Goal: Task Accomplishment & Management: Manage account settings

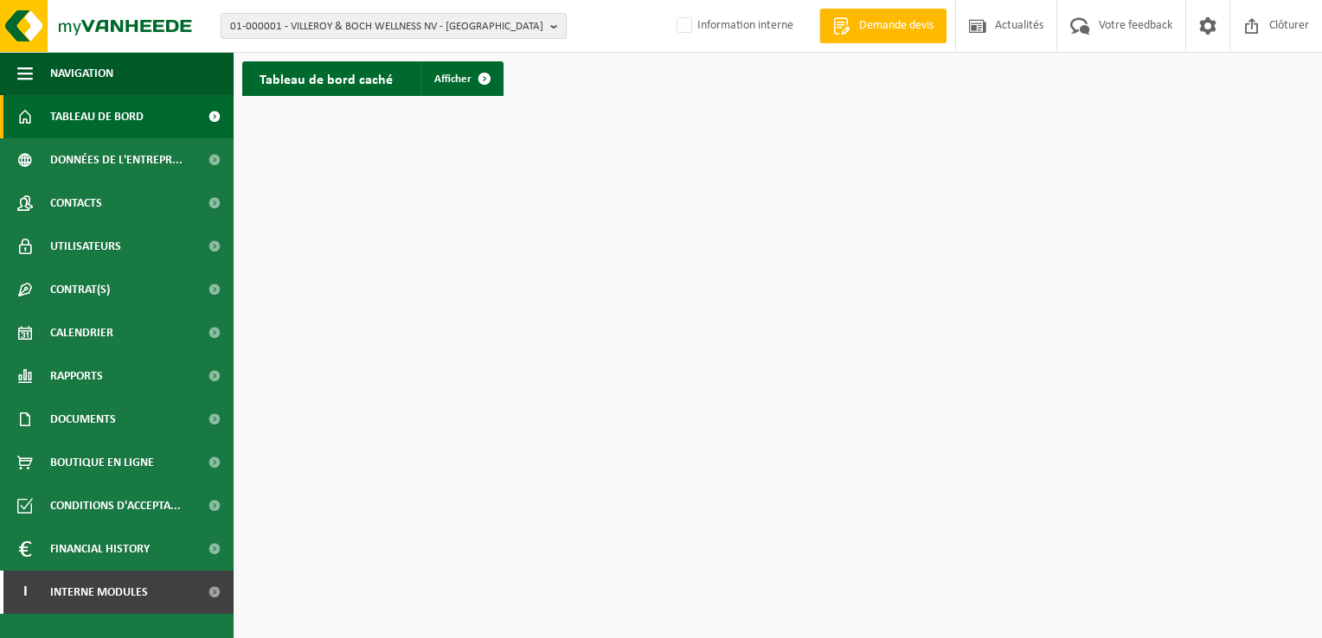
click at [307, 23] on span "01-000001 - VILLEROY & BOCH WELLNESS NV - ROESELARE" at bounding box center [386, 27] width 313 height 26
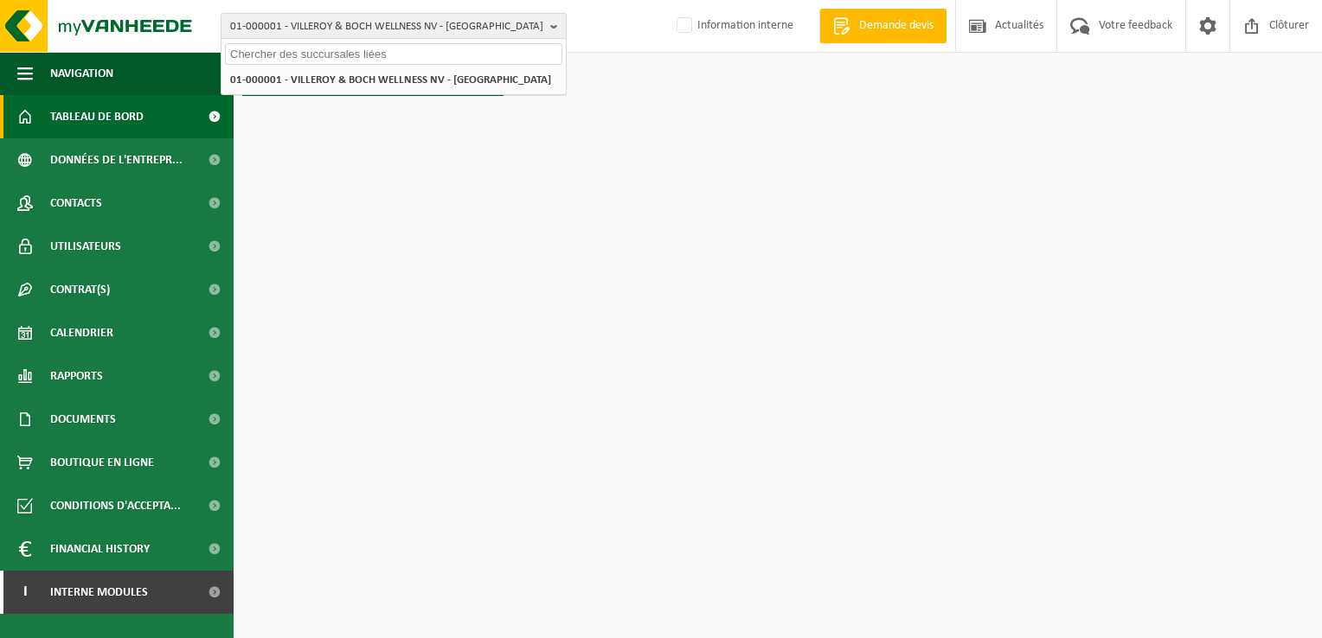
click at [283, 51] on input "text" at bounding box center [393, 54] width 337 height 22
paste input "01-058660"
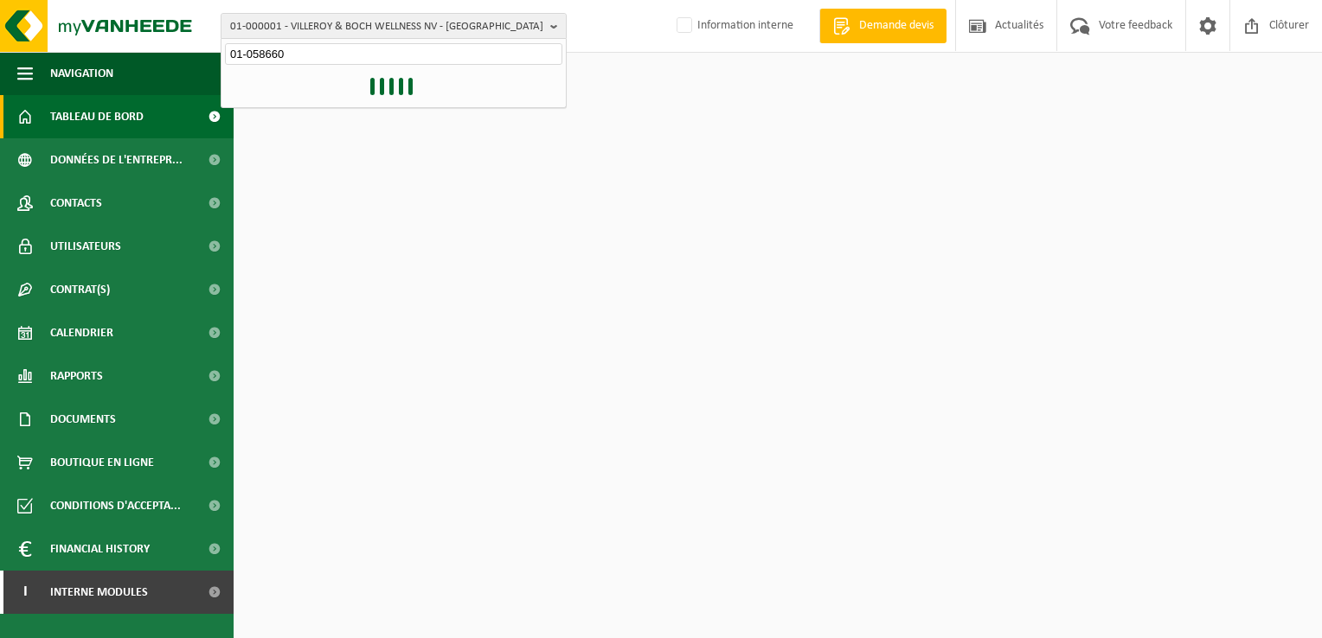
type input "01-058660"
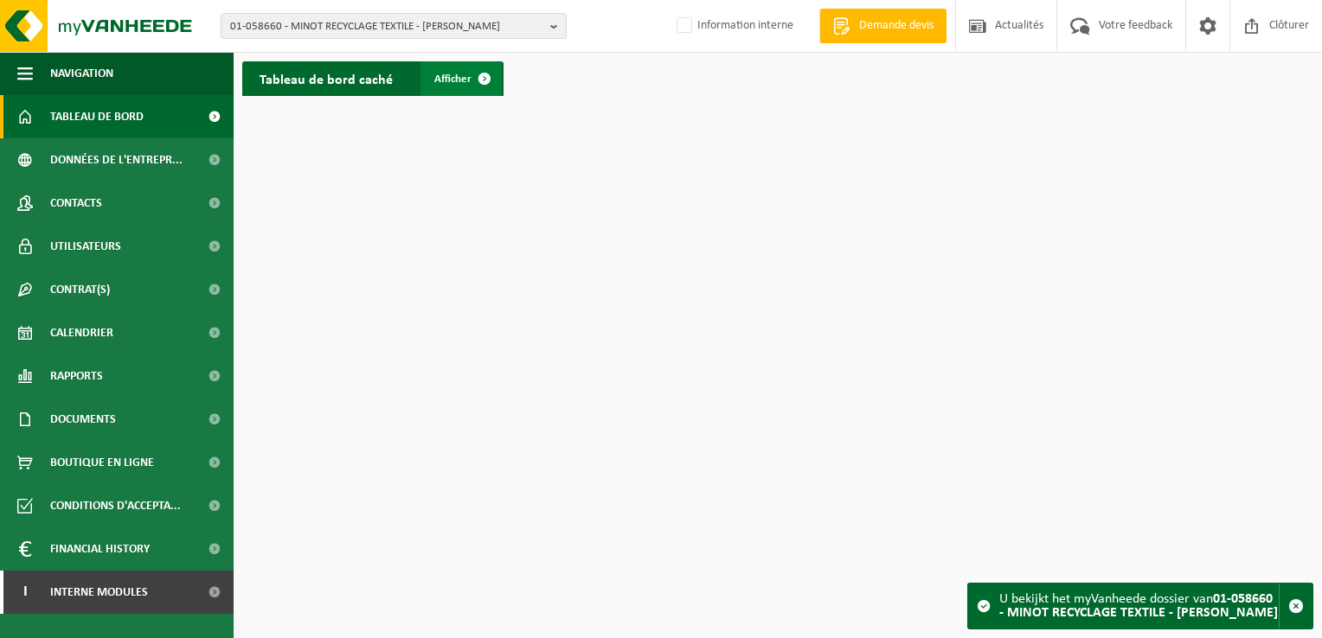
click at [464, 67] on link "Afficher" at bounding box center [460, 78] width 81 height 35
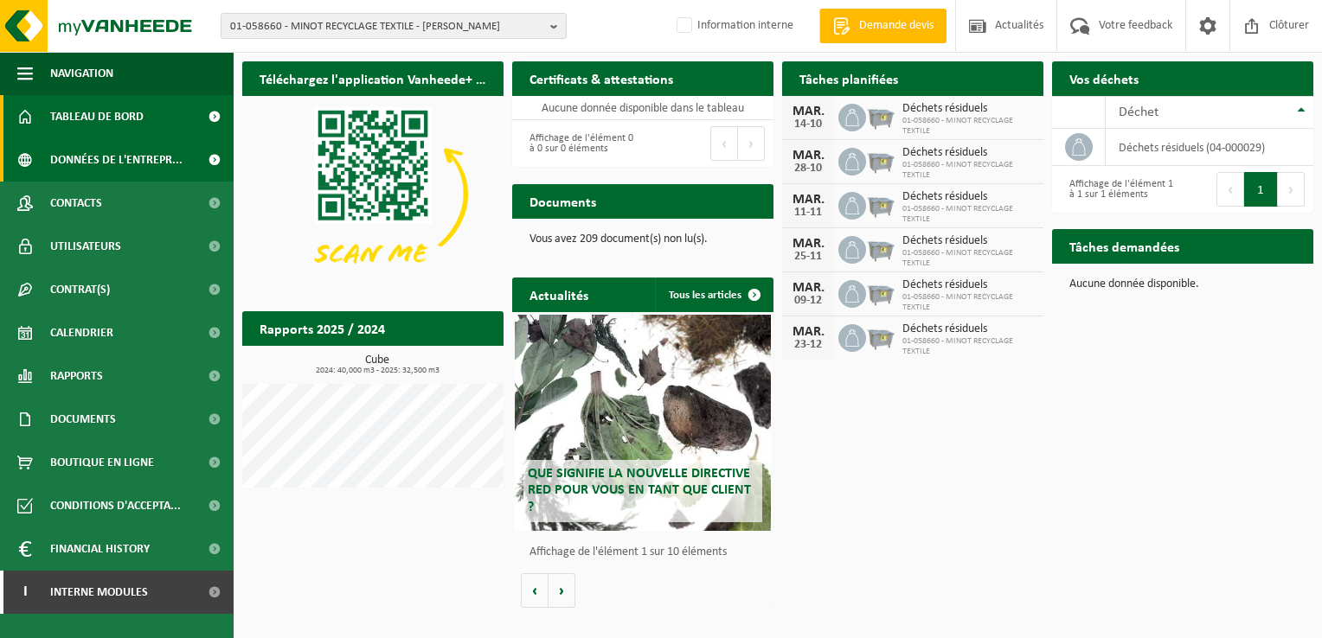
click at [196, 157] on span at bounding box center [214, 159] width 39 height 43
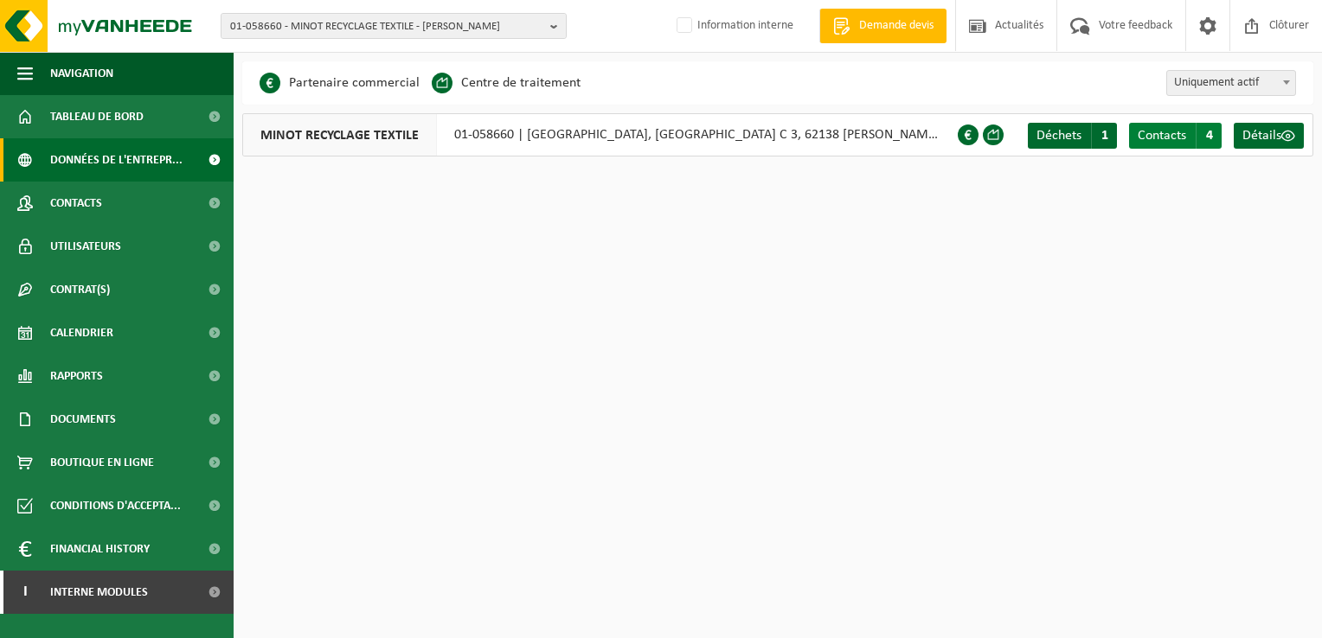
click at [1175, 132] on span "Contacts" at bounding box center [1162, 136] width 48 height 14
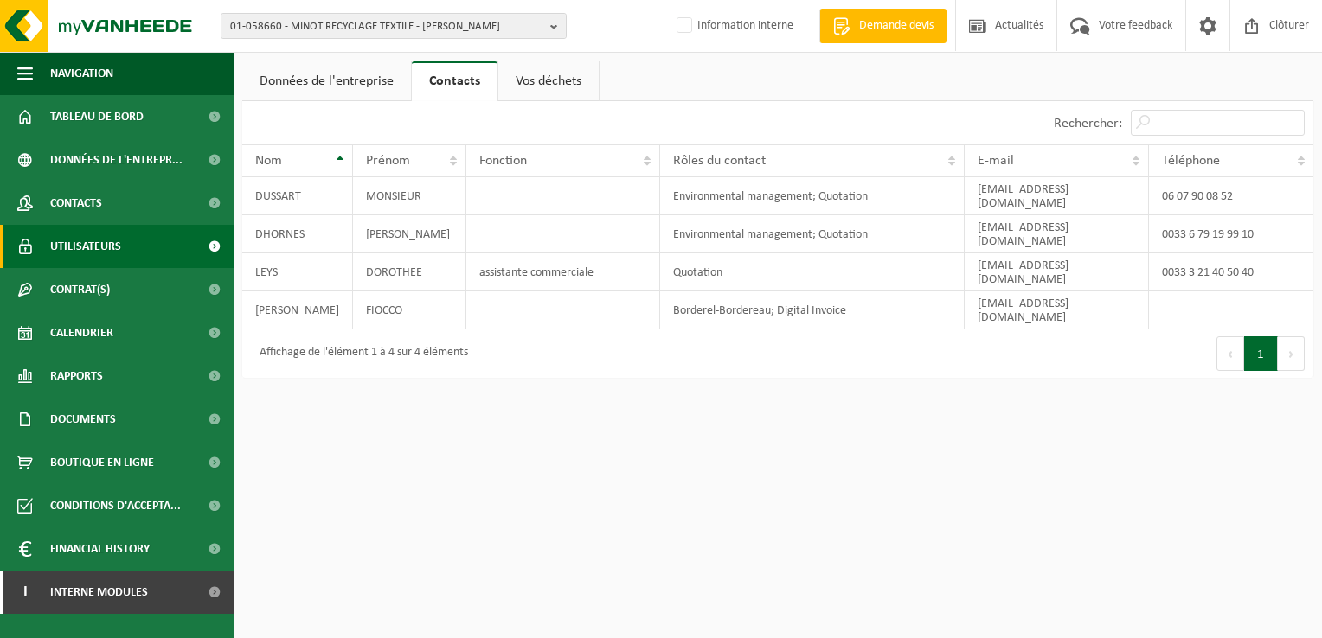
click at [93, 244] on span "Utilisateurs" at bounding box center [85, 246] width 71 height 43
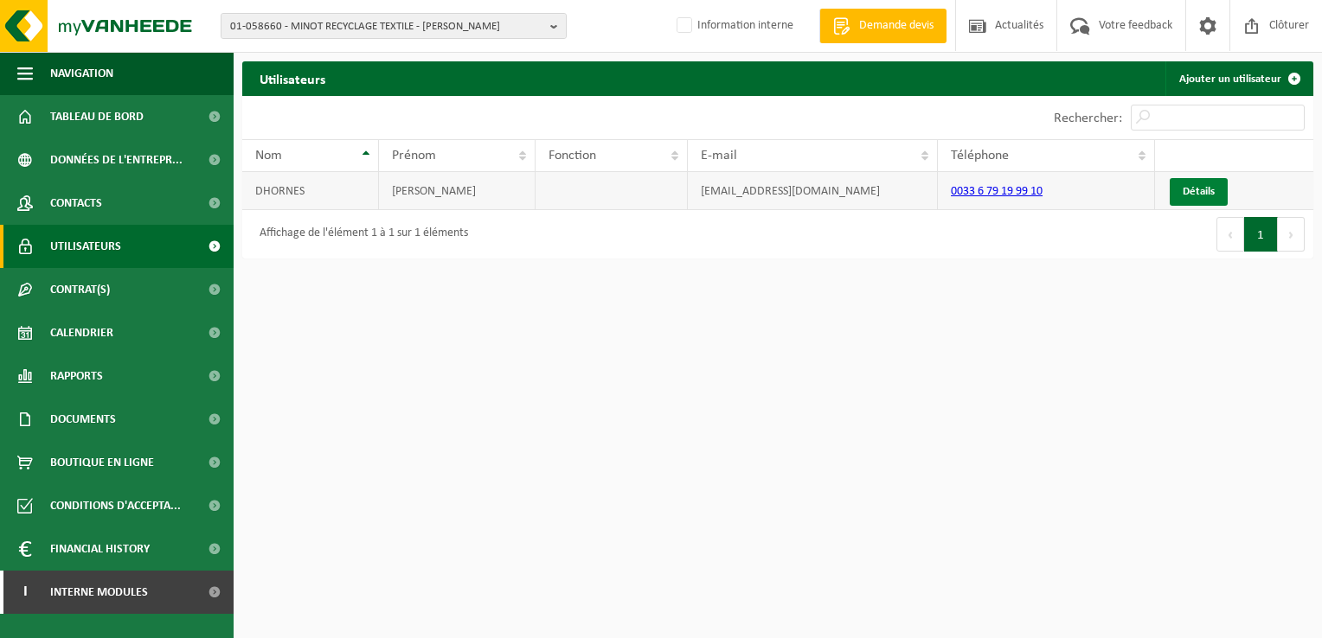
click at [1192, 189] on link "Détails" at bounding box center [1199, 192] width 58 height 28
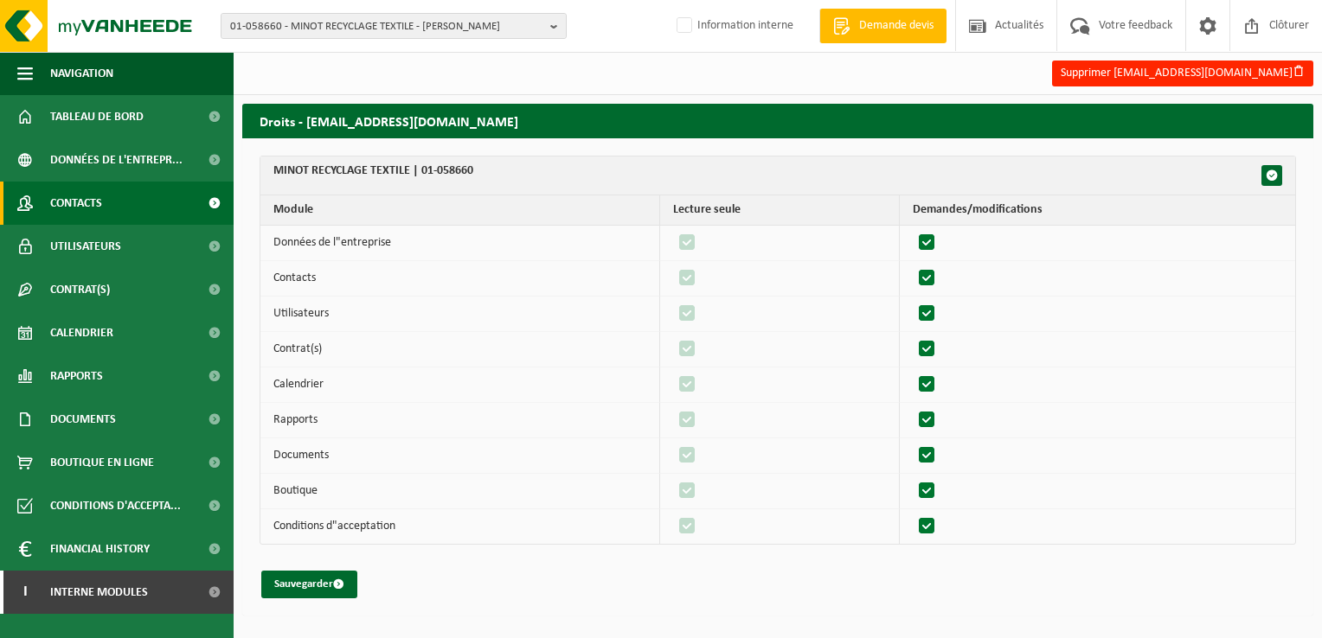
click at [78, 202] on span "Contacts" at bounding box center [76, 203] width 52 height 43
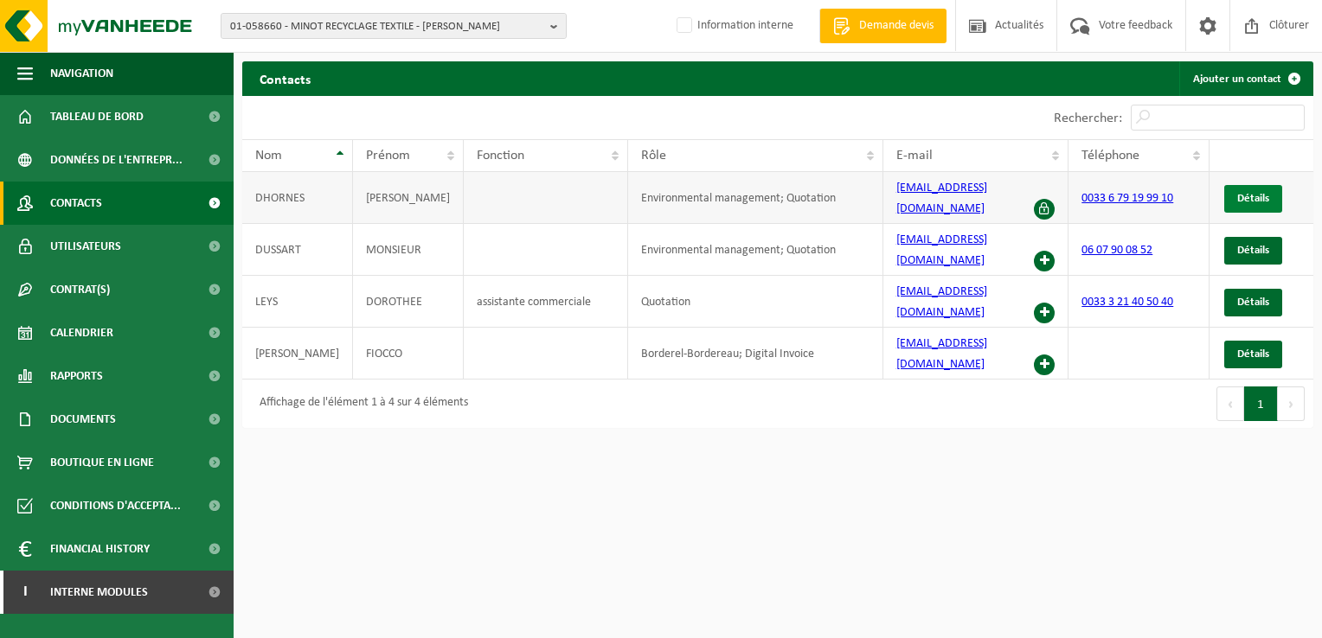
click at [1247, 193] on span "Détails" at bounding box center [1253, 198] width 32 height 11
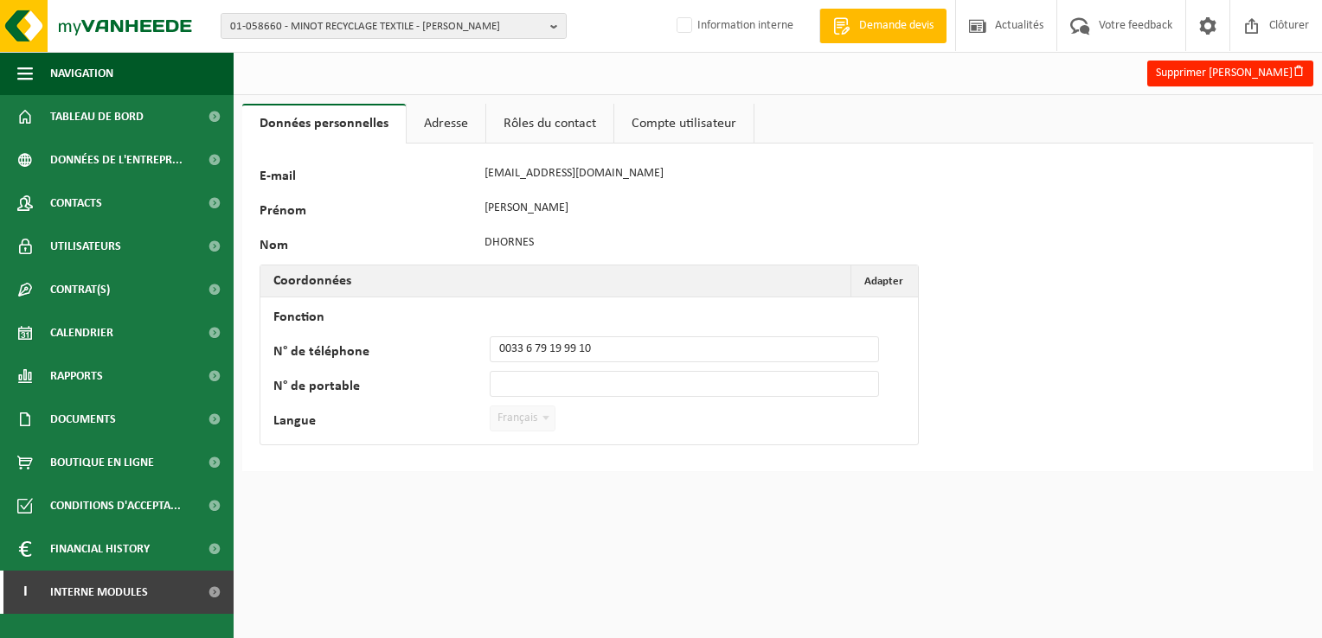
click at [445, 124] on link "Adresse" at bounding box center [446, 124] width 79 height 40
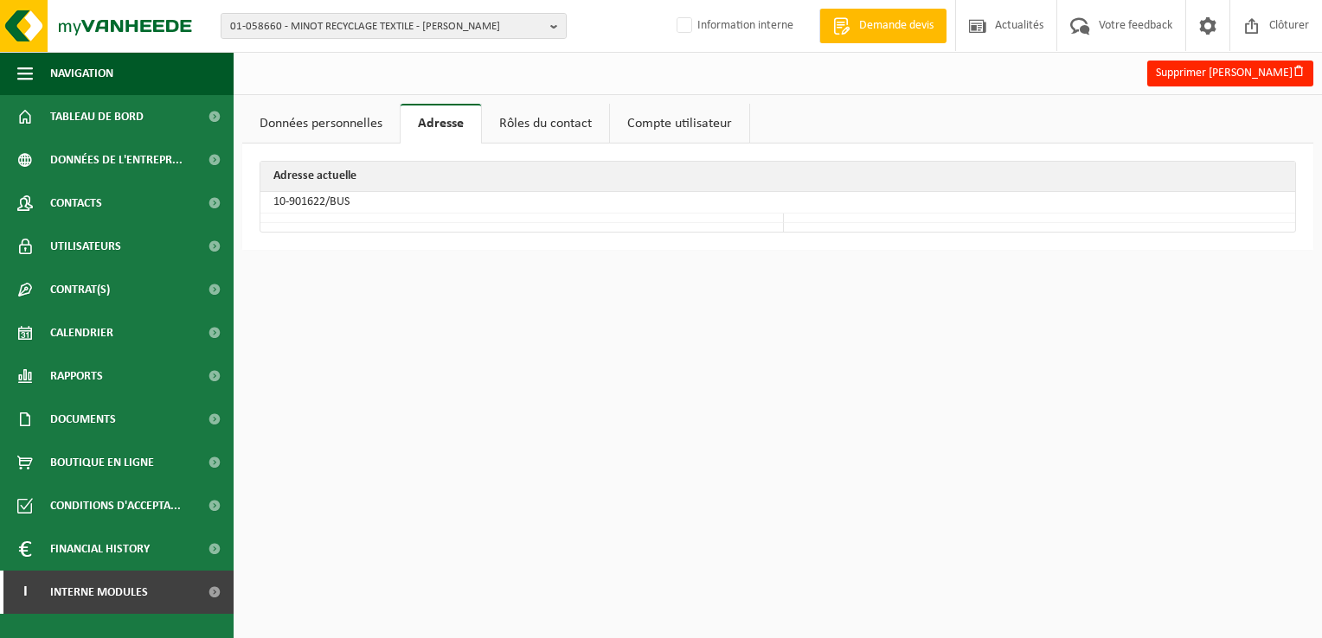
click at [507, 119] on link "Rôles du contact" at bounding box center [545, 124] width 127 height 40
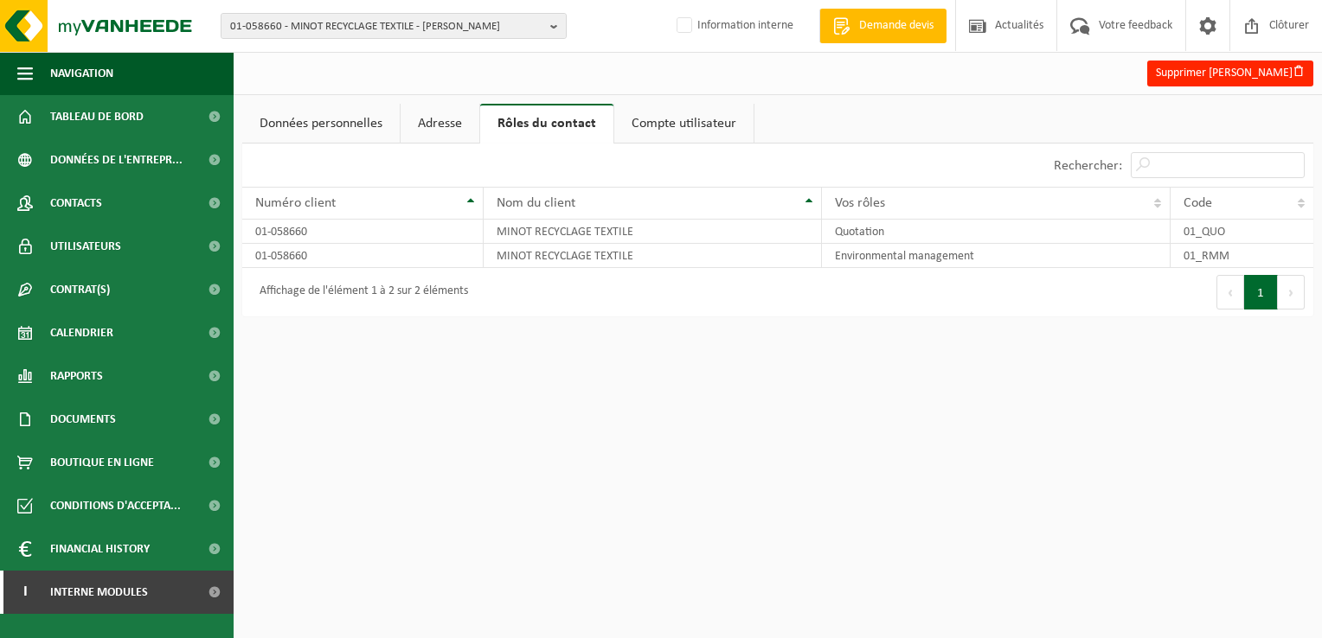
click at [656, 121] on link "Compte utilisateur" at bounding box center [683, 124] width 139 height 40
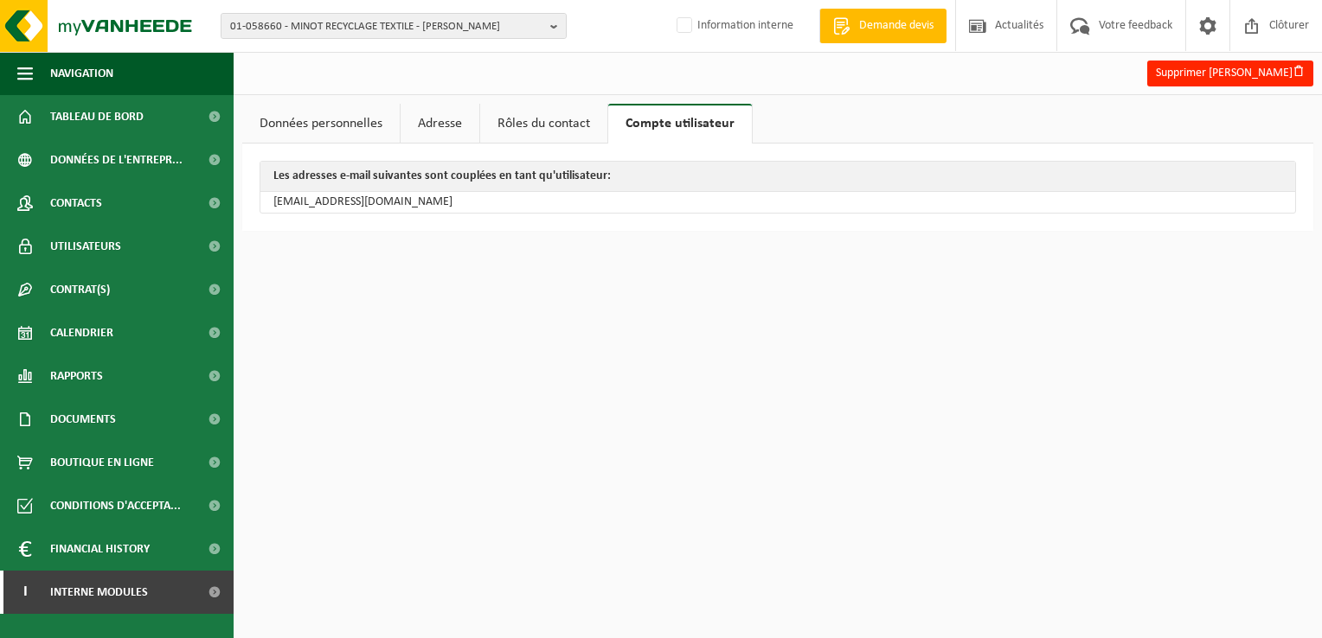
click at [531, 124] on link "Rôles du contact" at bounding box center [543, 124] width 127 height 40
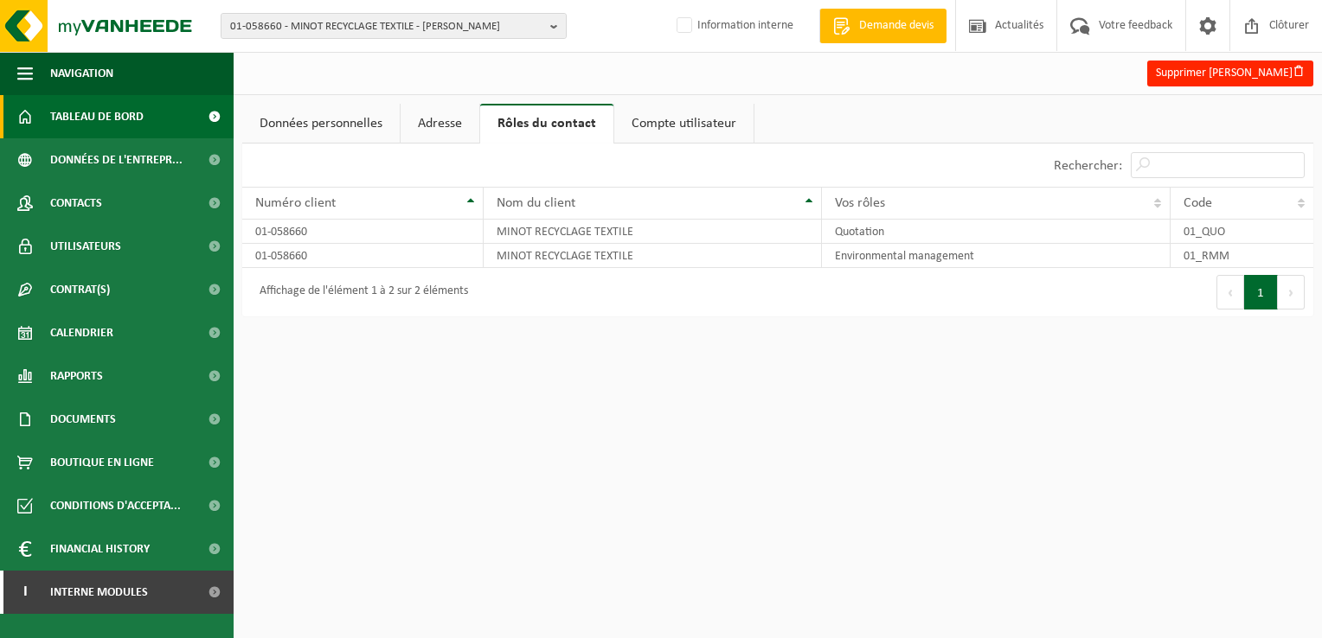
click at [89, 119] on span "Tableau de bord" at bounding box center [96, 116] width 93 height 43
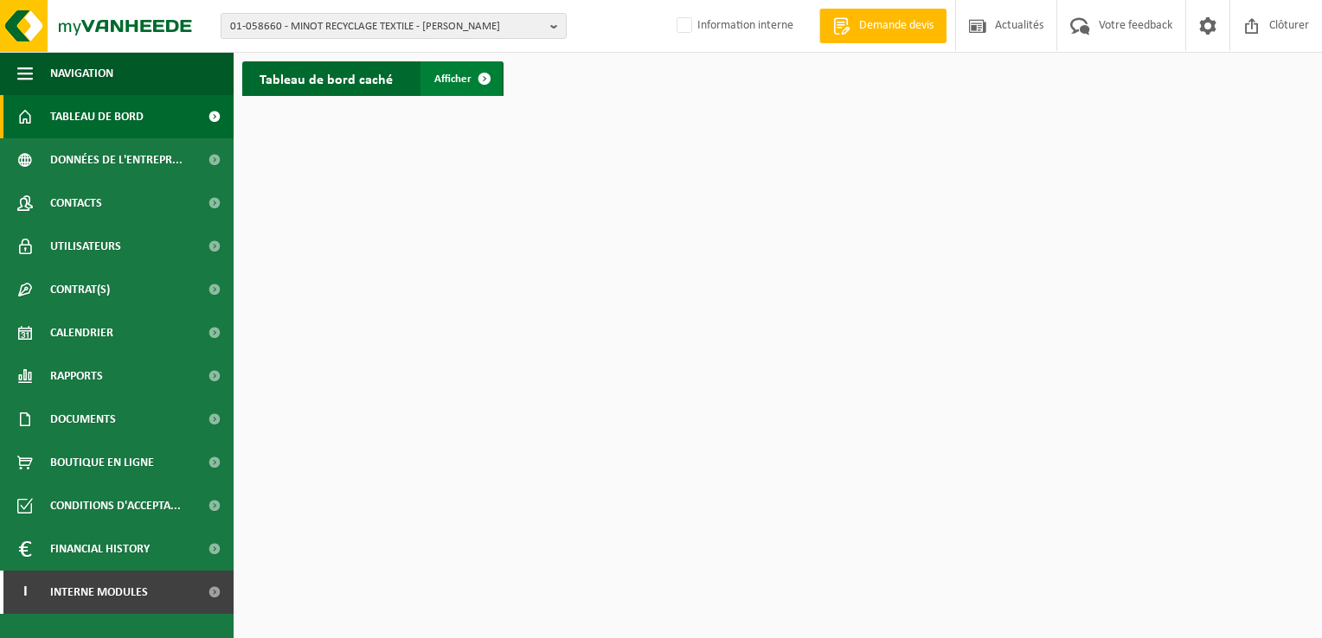
click at [455, 78] on span "Afficher" at bounding box center [452, 79] width 37 height 11
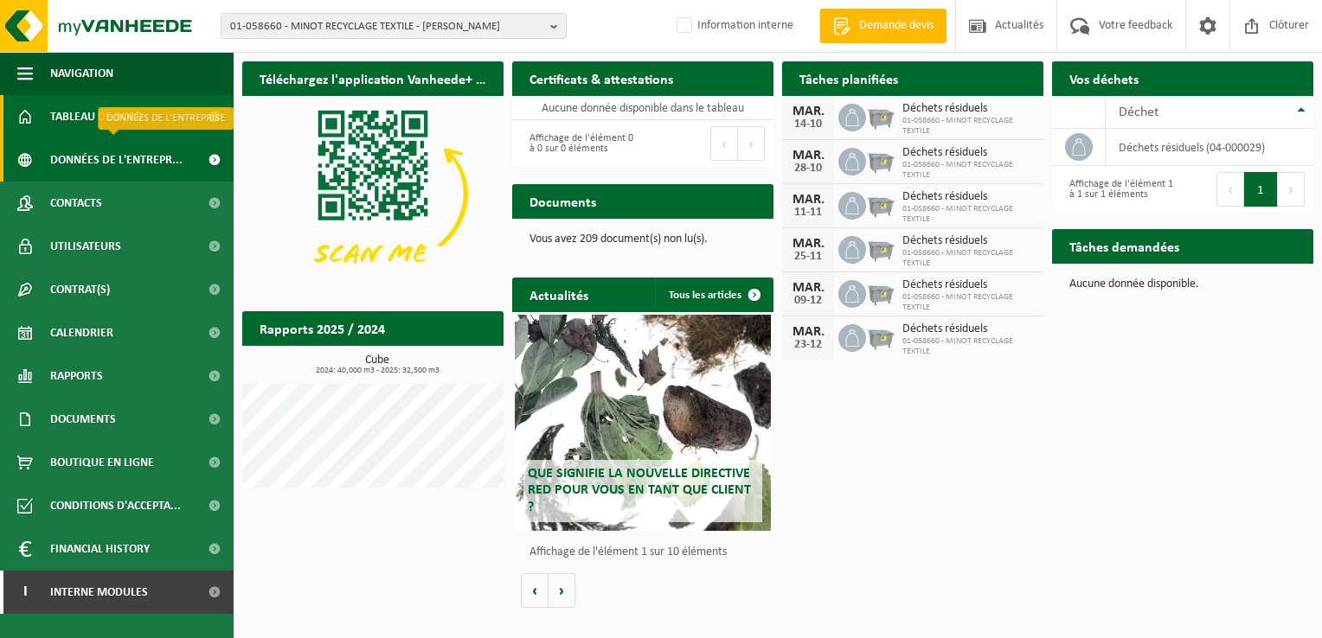
click at [145, 152] on span "Données de l'entrepr..." at bounding box center [116, 159] width 132 height 43
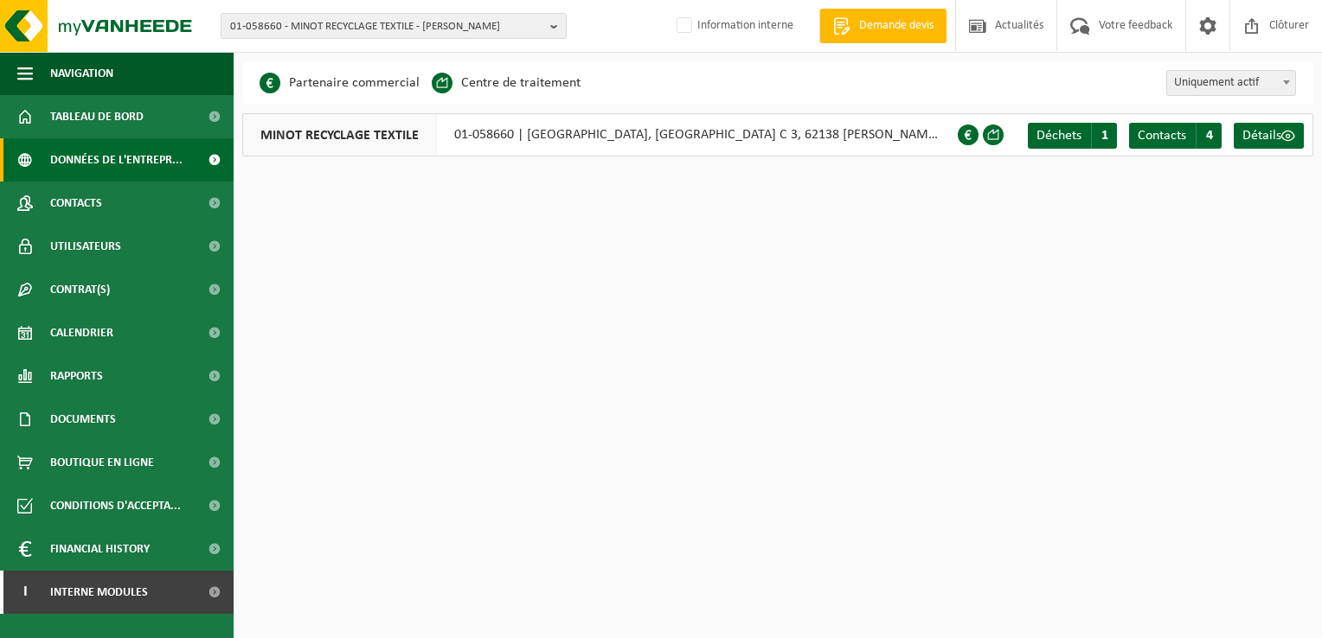
click at [969, 133] on span at bounding box center [968, 135] width 21 height 21
click at [965, 134] on span at bounding box center [968, 135] width 21 height 21
click at [1264, 138] on span "Détails" at bounding box center [1261, 136] width 39 height 14
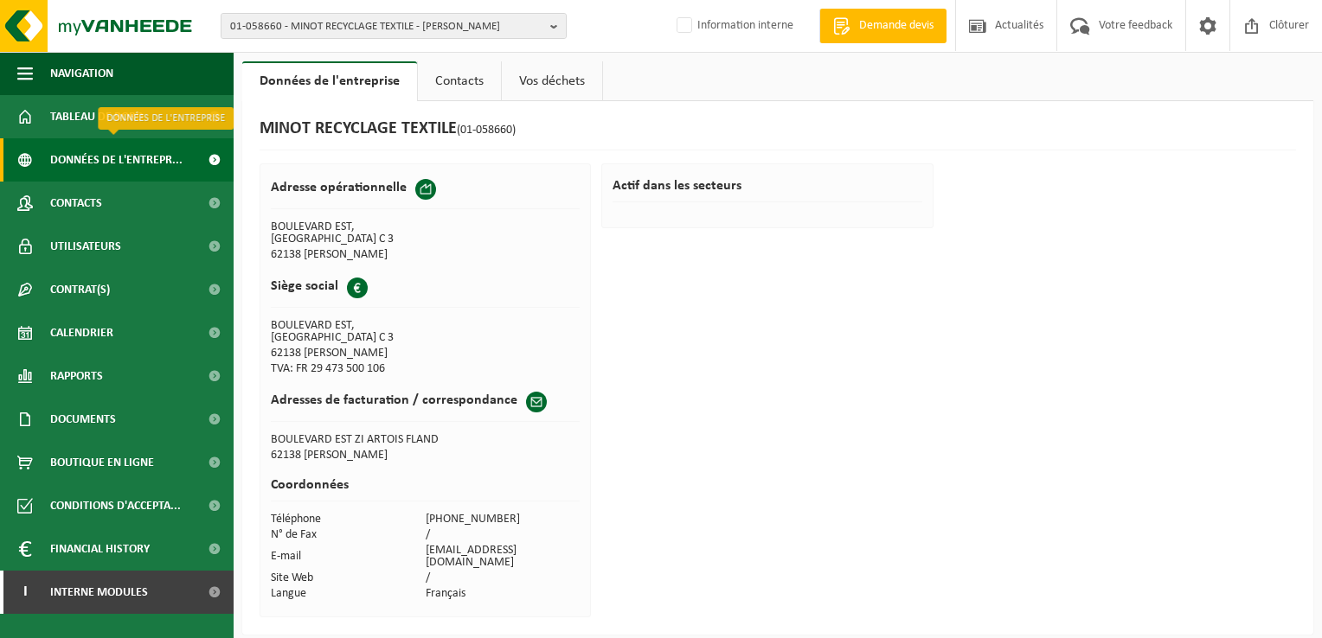
click at [96, 153] on span "Données de l'entrepr..." at bounding box center [116, 159] width 132 height 43
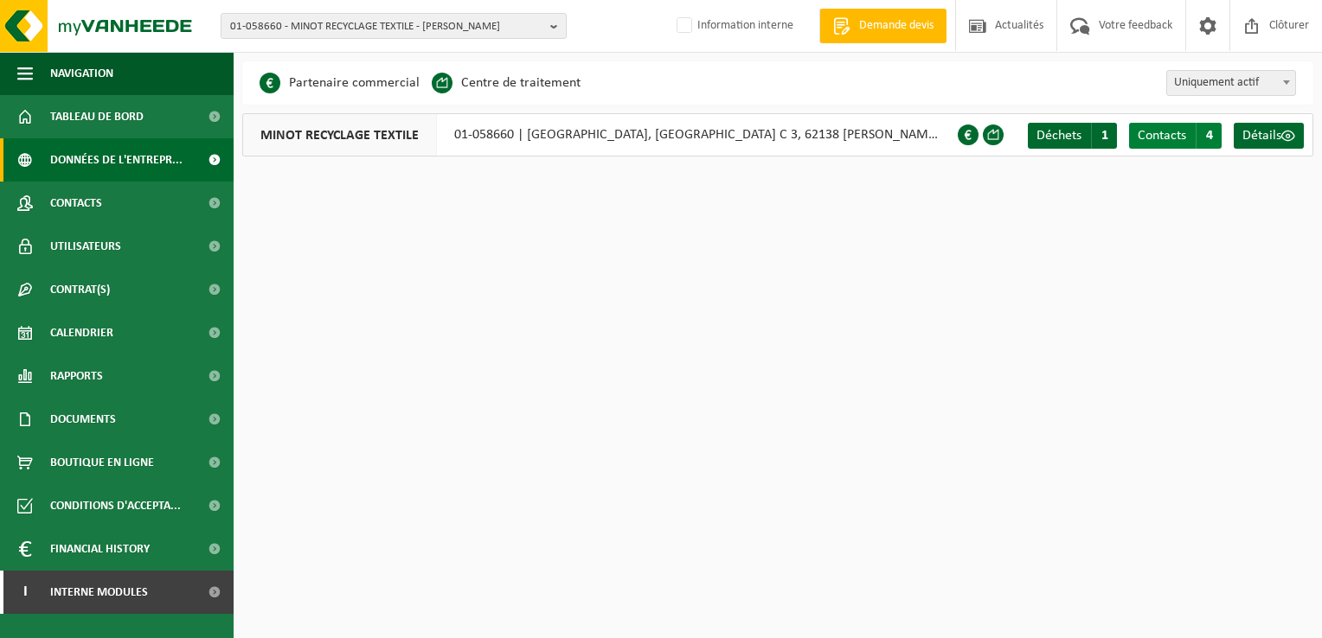
click at [1170, 139] on span "Contacts" at bounding box center [1162, 136] width 48 height 14
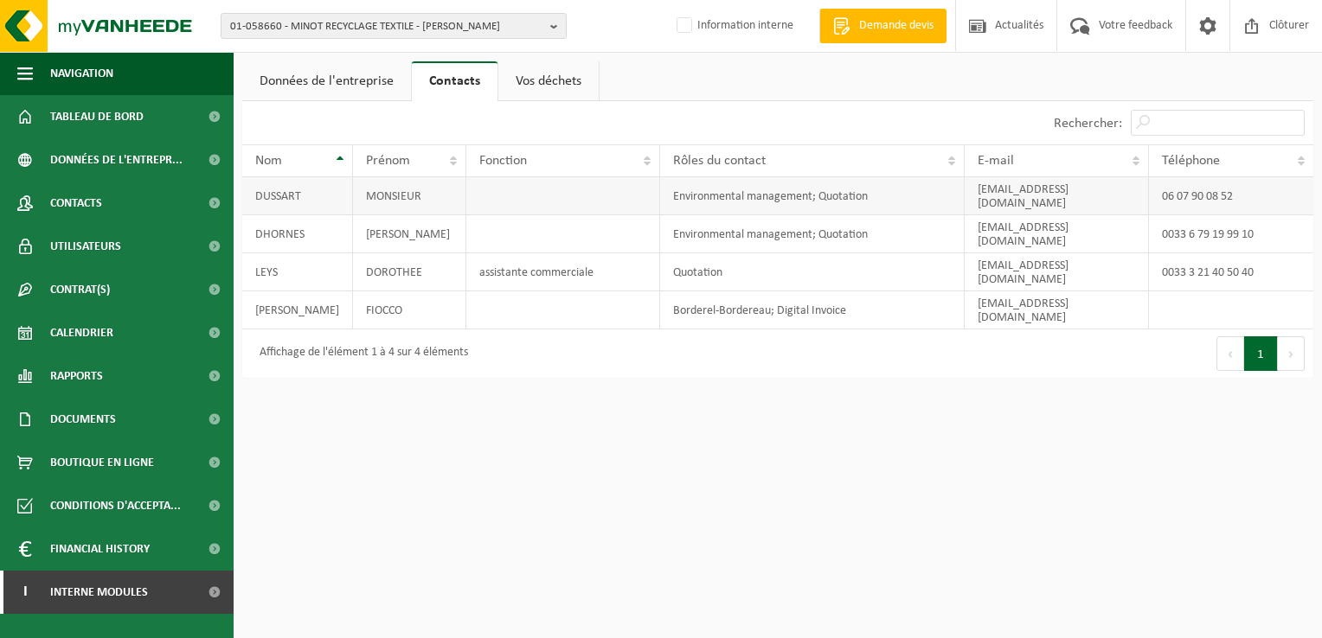
click at [296, 186] on td "DUSSART" at bounding box center [297, 196] width 111 height 38
click at [74, 197] on span "Contacts" at bounding box center [76, 203] width 52 height 43
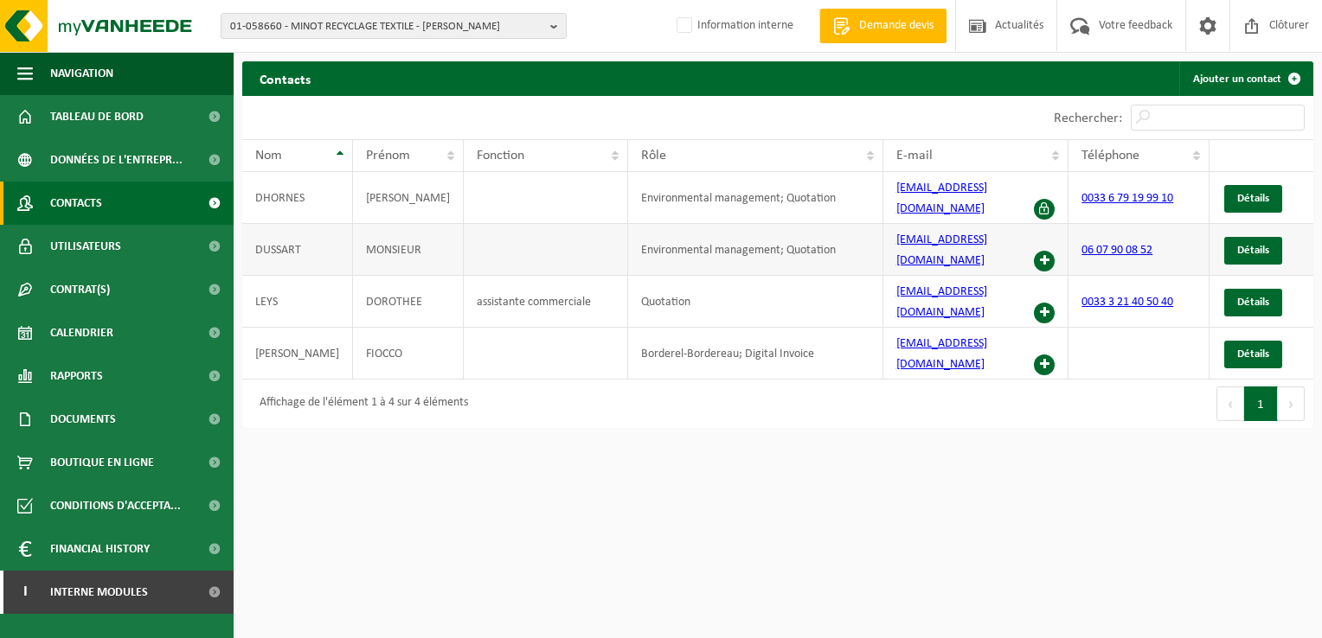
click at [1036, 251] on span at bounding box center [1044, 261] width 21 height 21
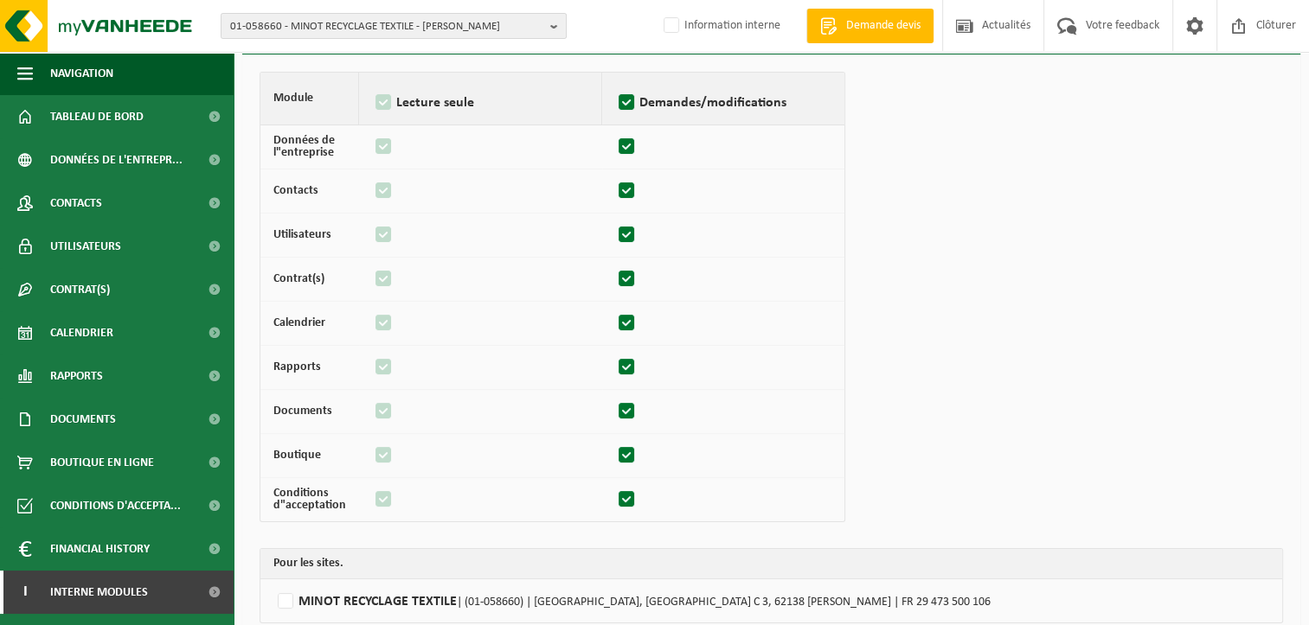
scroll to position [171, 0]
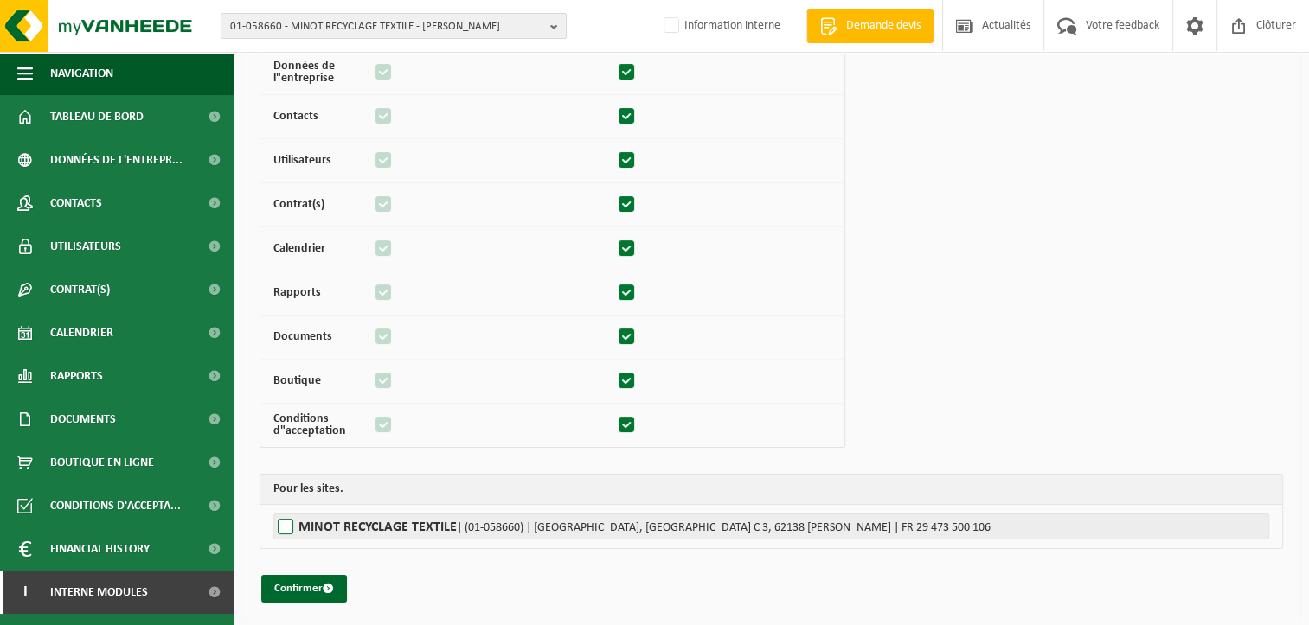
click at [285, 527] on label"] "MINOT RECYCLAGE TEXTILE | (01-058660) | [GEOGRAPHIC_DATA], [GEOGRAPHIC_DATA] 3,…" at bounding box center [771, 527] width 996 height 26
click at [285, 527] on input "MINOT RECYCLAGE TEXTILE | (01-058660) | [GEOGRAPHIC_DATA], [GEOGRAPHIC_DATA] 3,…" at bounding box center [927, 527] width 1309 height 26
checkbox input "true"
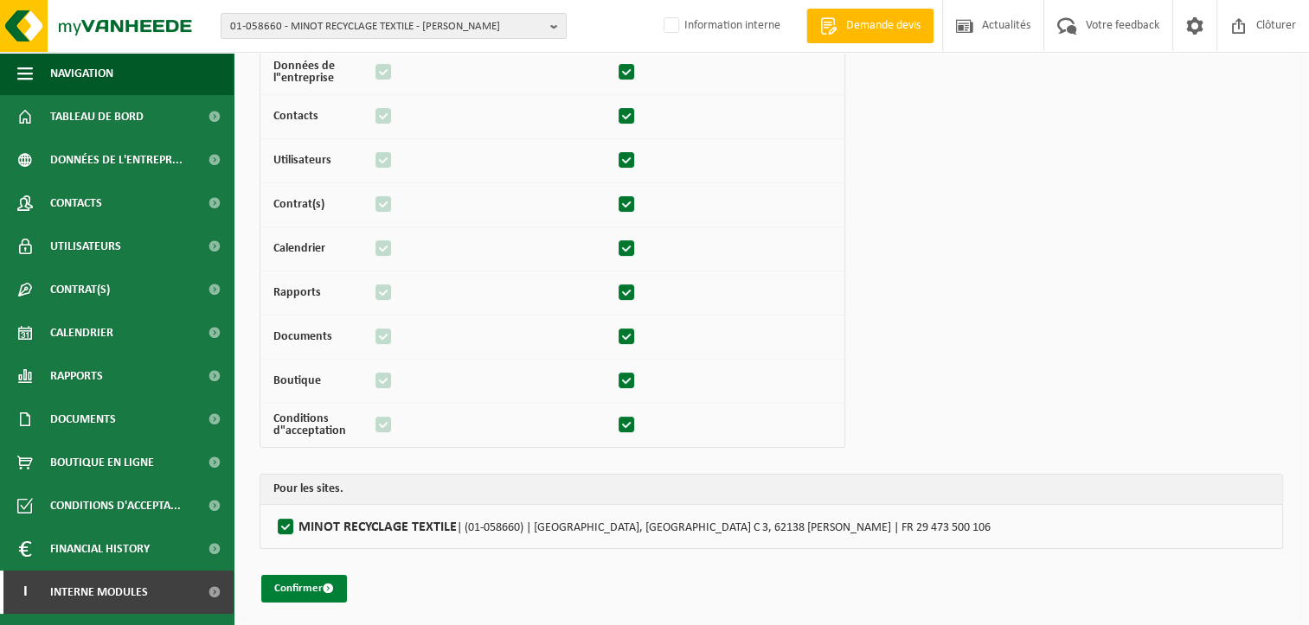
click at [298, 581] on button "Confirmer" at bounding box center [304, 589] width 86 height 28
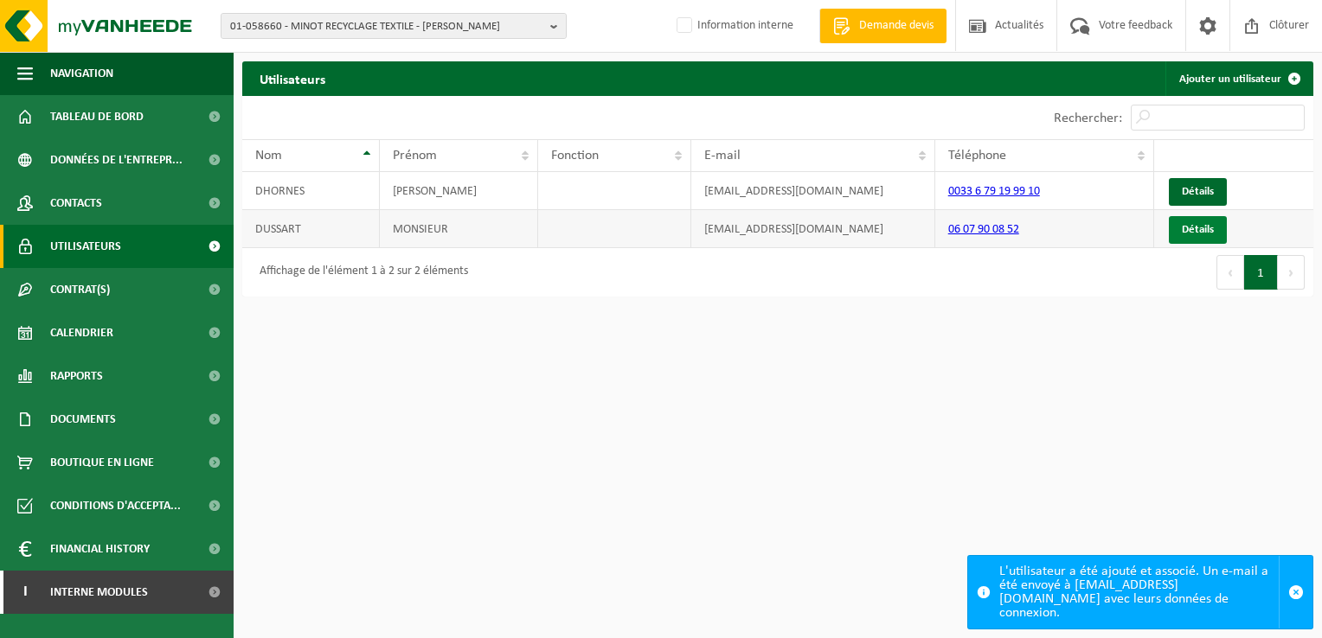
click at [1197, 230] on link "Détails" at bounding box center [1198, 230] width 58 height 28
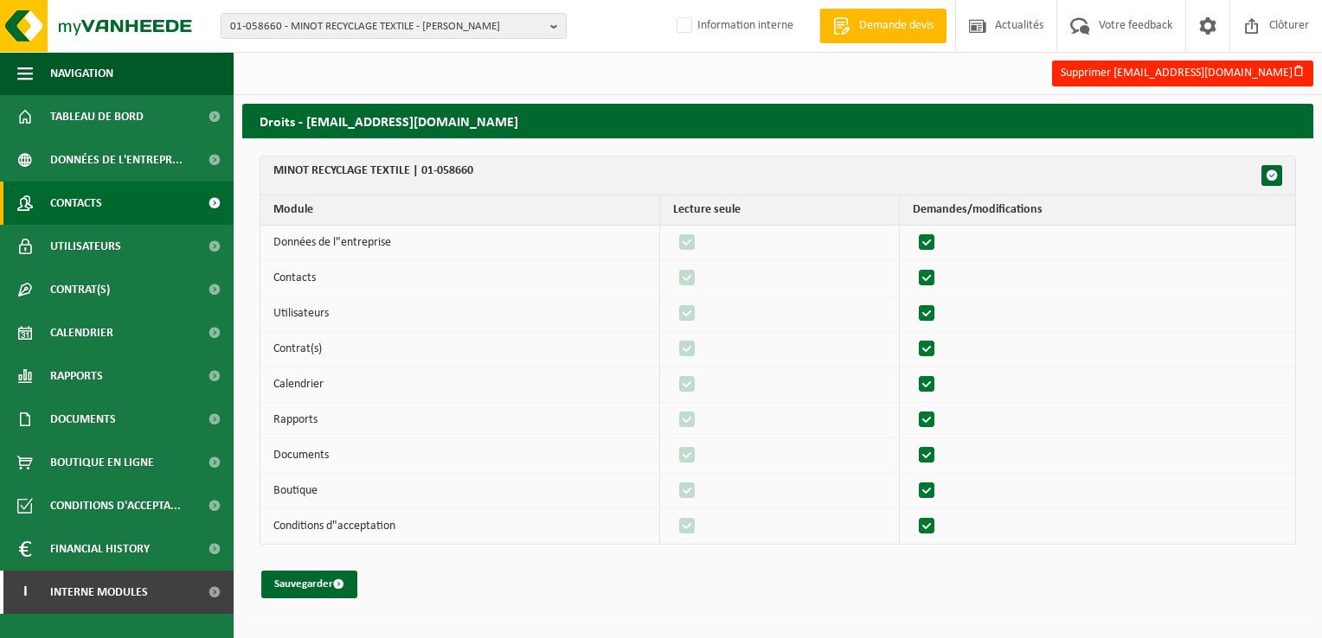
click at [91, 198] on span "Contacts" at bounding box center [76, 203] width 52 height 43
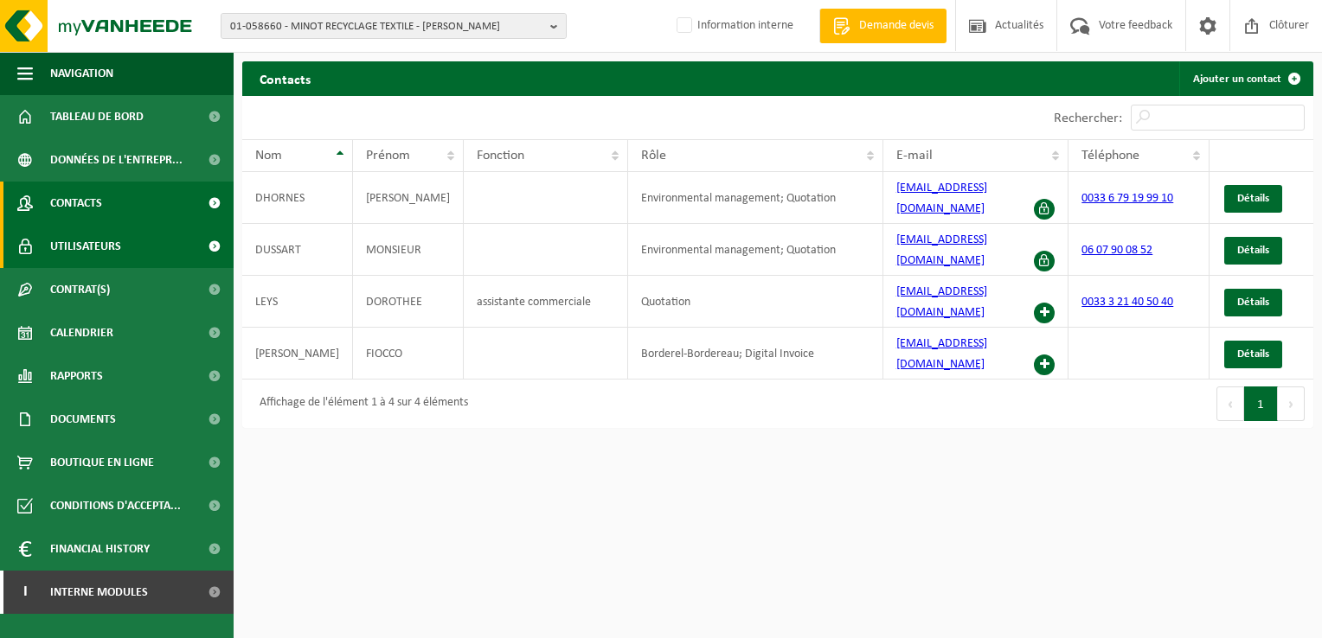
click at [125, 244] on link "Utilisateurs" at bounding box center [117, 246] width 234 height 43
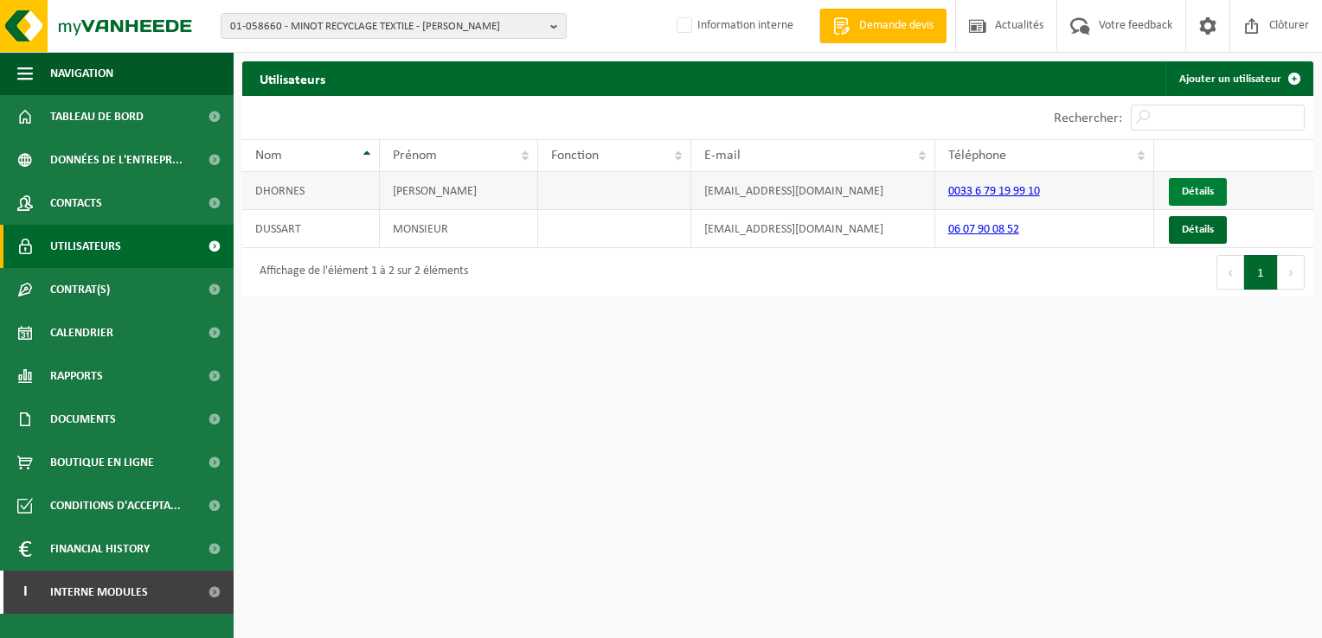
click at [1189, 183] on link "Détails" at bounding box center [1198, 192] width 58 height 28
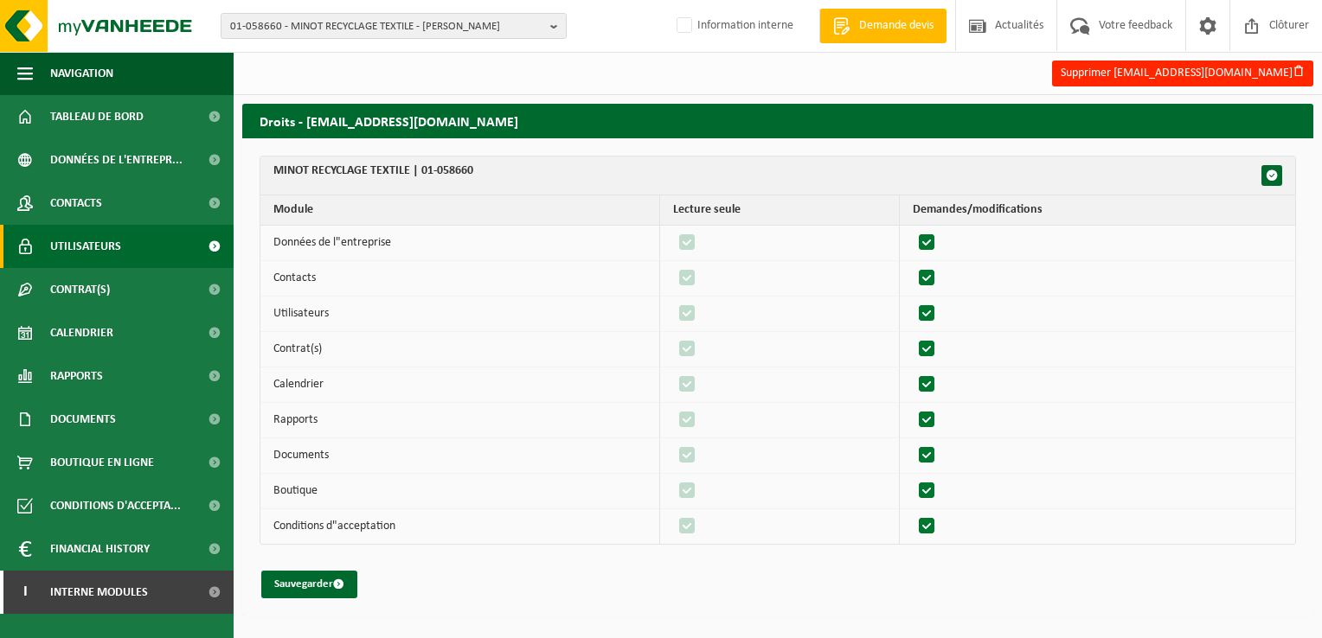
click at [111, 242] on span "Utilisateurs" at bounding box center [85, 246] width 71 height 43
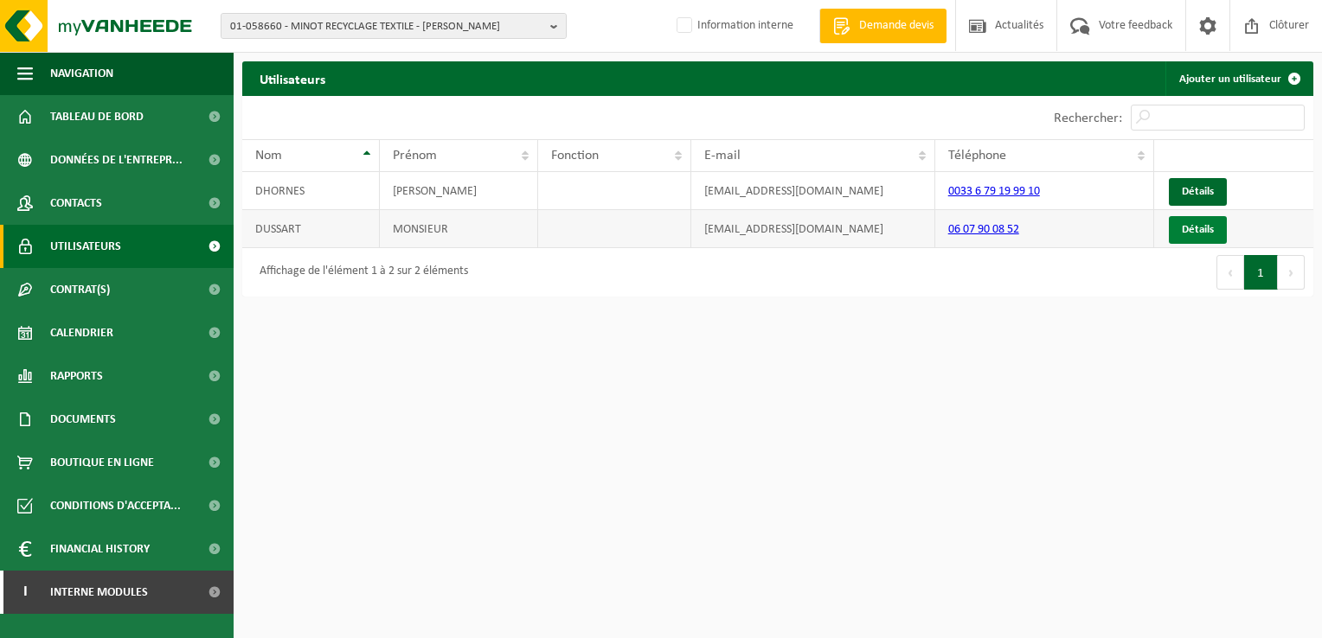
click at [1199, 234] on link "Détails" at bounding box center [1198, 230] width 58 height 28
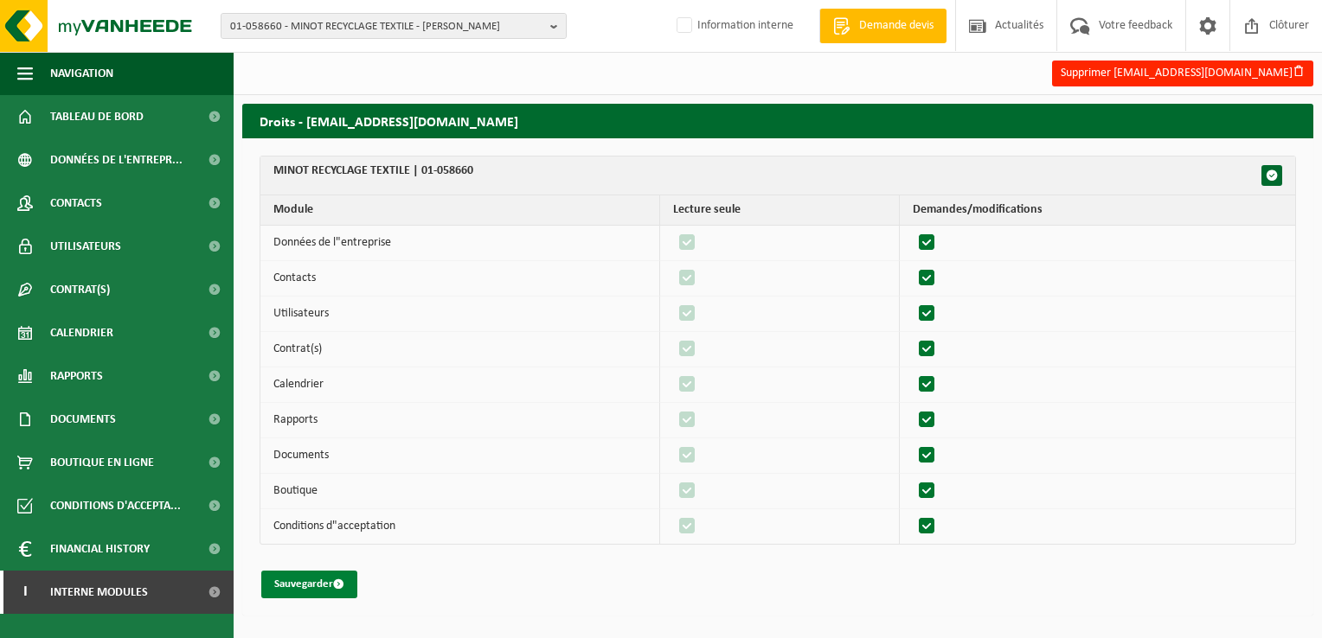
click at [294, 580] on button "Sauvegarder" at bounding box center [309, 585] width 96 height 28
